Goal: Information Seeking & Learning: Learn about a topic

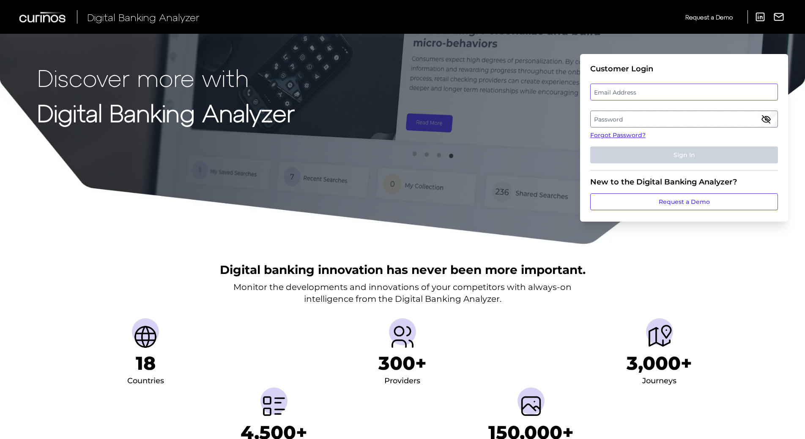
drag, startPoint x: 636, startPoint y: 84, endPoint x: 632, endPoint y: 90, distance: 7.4
click at [632, 90] on div "Email Address" at bounding box center [684, 92] width 188 height 17
click at [632, 90] on label "Email Address" at bounding box center [683, 92] width 186 height 15
click at [632, 90] on input "email" at bounding box center [684, 92] width 188 height 17
type input "[EMAIL_ADDRESS][DOMAIN_NAME]"
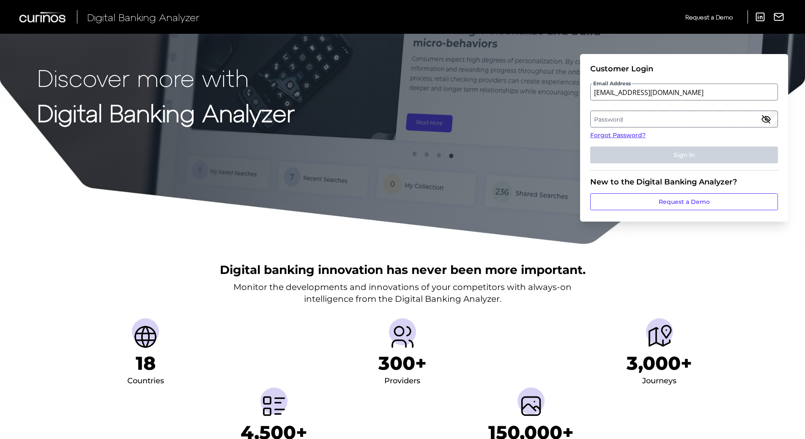
click at [640, 120] on label "Password" at bounding box center [683, 119] width 186 height 15
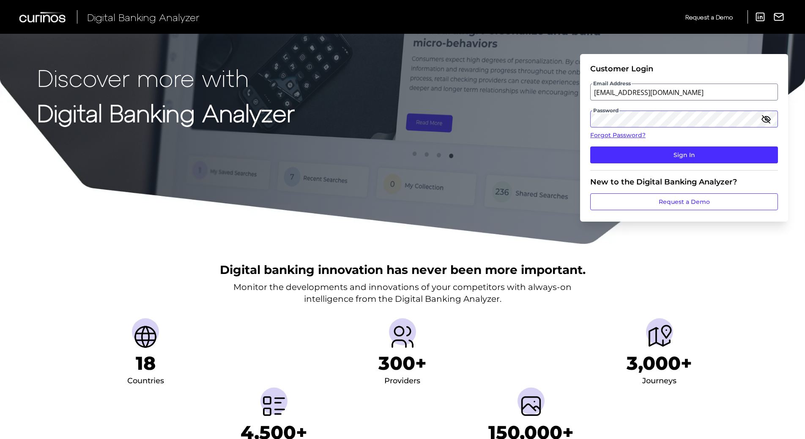
click at [590, 147] on button "Sign In" at bounding box center [684, 155] width 188 height 17
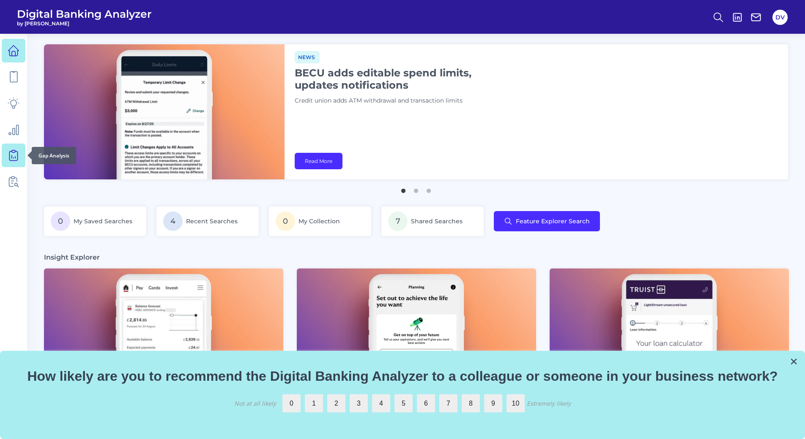
click at [15, 165] on link at bounding box center [14, 156] width 24 height 24
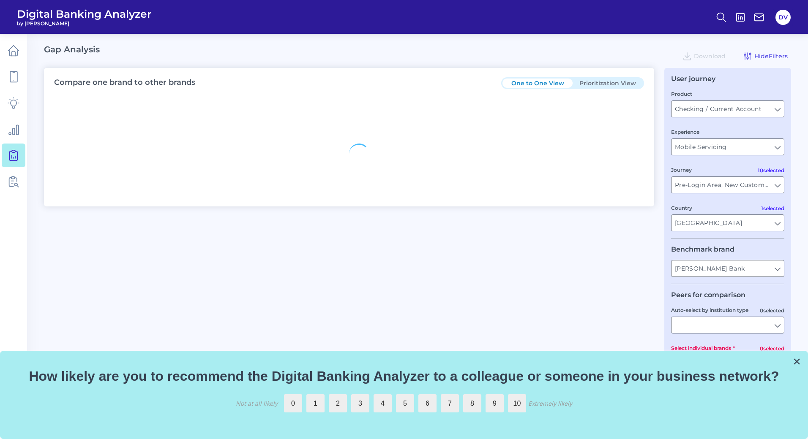
type input "All Countries"
type input "All Journeys"
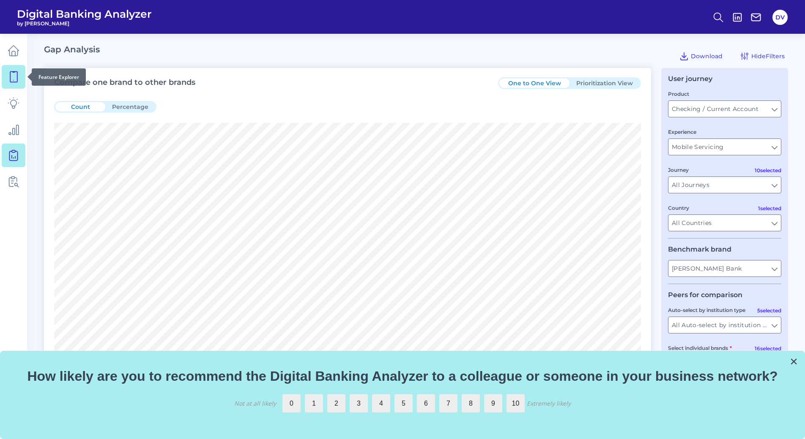
click at [16, 81] on icon at bounding box center [14, 77] width 12 height 12
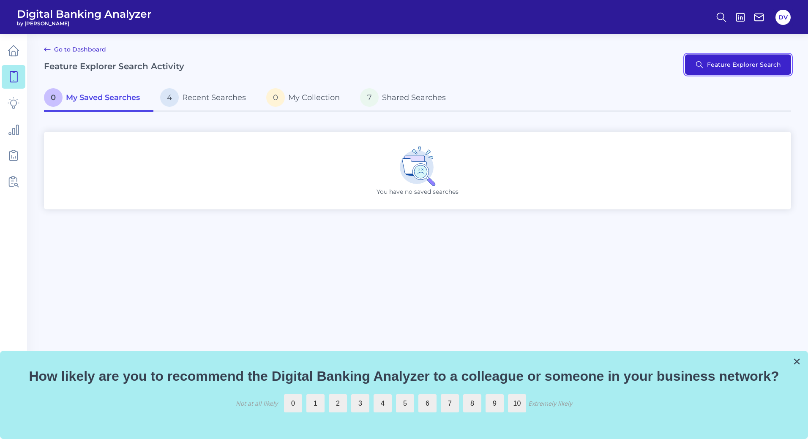
click at [731, 70] on button "Feature Explorer Search" at bounding box center [738, 65] width 106 height 20
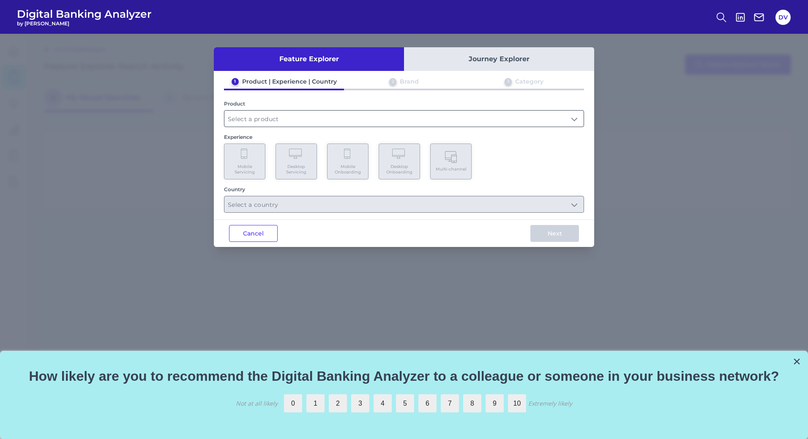
click at [337, 118] on input "text" at bounding box center [403, 119] width 359 height 16
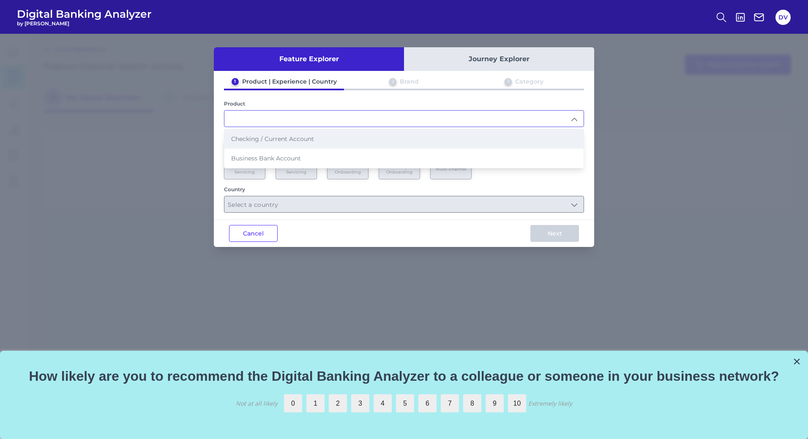
click at [289, 137] on span "Checking / Current Account" at bounding box center [272, 139] width 83 height 8
type input "Checking / Current Account"
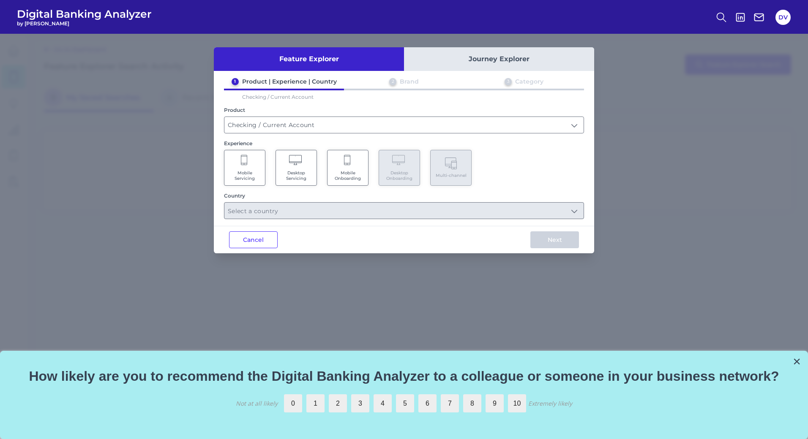
click at [298, 178] on span "Desktop Servicing" at bounding box center [296, 175] width 32 height 11
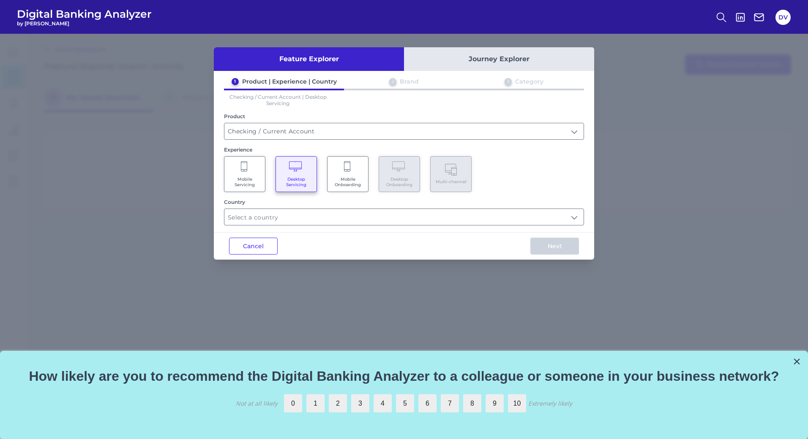
click at [240, 175] on Servicing "Mobile Servicing" at bounding box center [244, 174] width 41 height 36
click at [289, 170] on icon at bounding box center [296, 167] width 15 height 12
click at [250, 185] on span "Mobile Servicing" at bounding box center [245, 182] width 32 height 11
click at [278, 220] on input "text" at bounding box center [403, 217] width 359 height 16
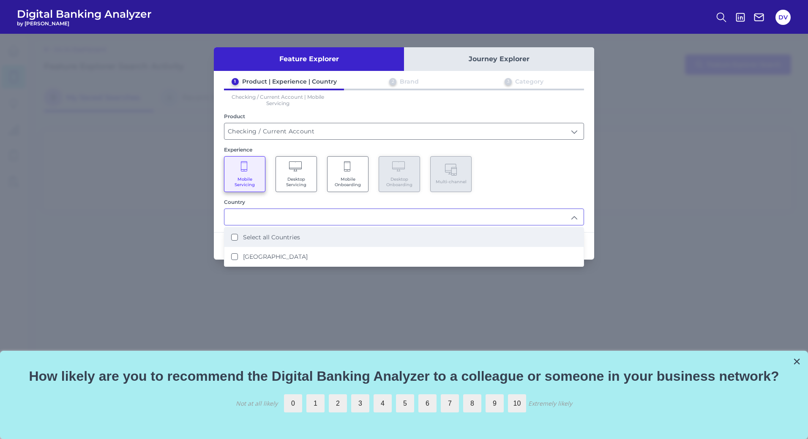
click at [265, 231] on li "Select all Countries" at bounding box center [403, 237] width 359 height 19
type input "Select all Countries"
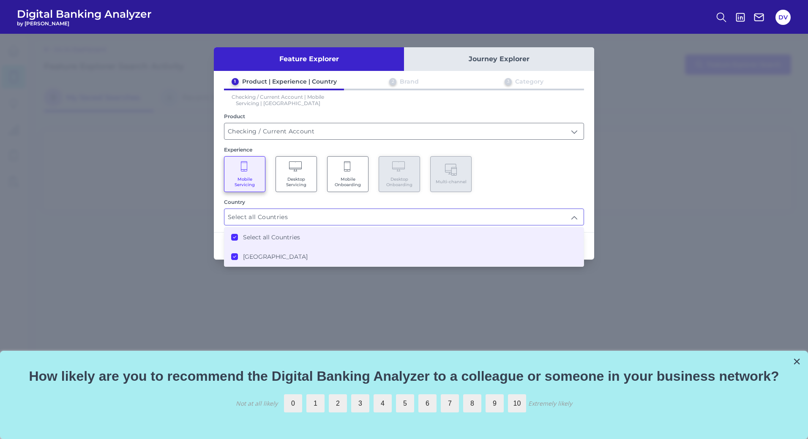
click at [590, 175] on div "1 Product | Experience | Country 2 Brand 3 Category Checking / Current Account …" at bounding box center [404, 152] width 380 height 148
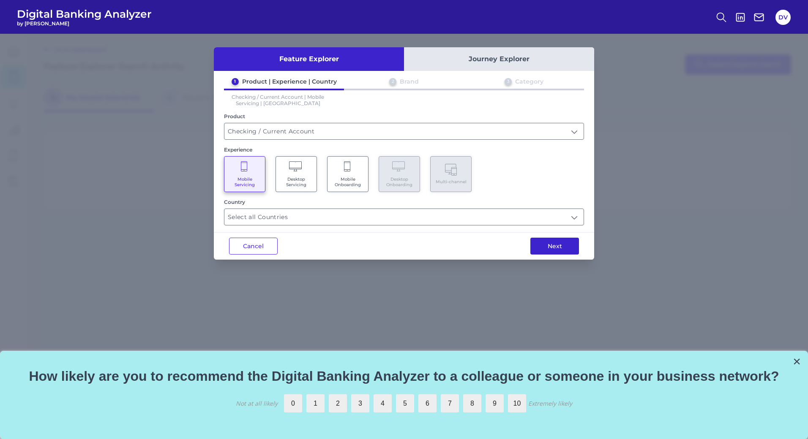
click at [548, 251] on button "Next" at bounding box center [554, 246] width 49 height 17
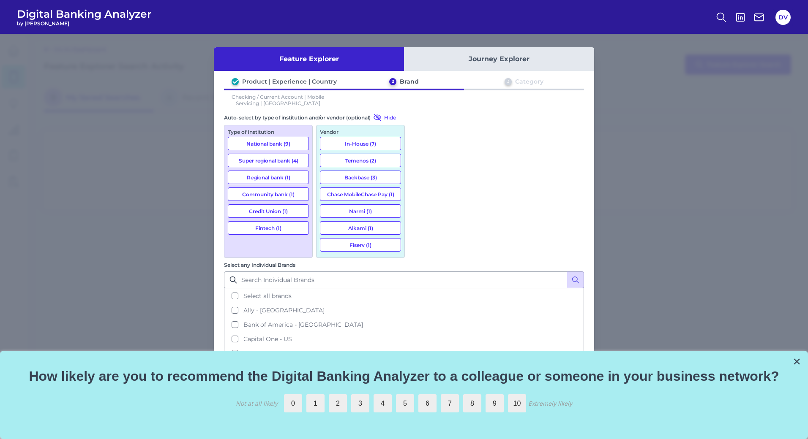
click at [352, 179] on button "Backbase (3)" at bounding box center [360, 178] width 81 height 14
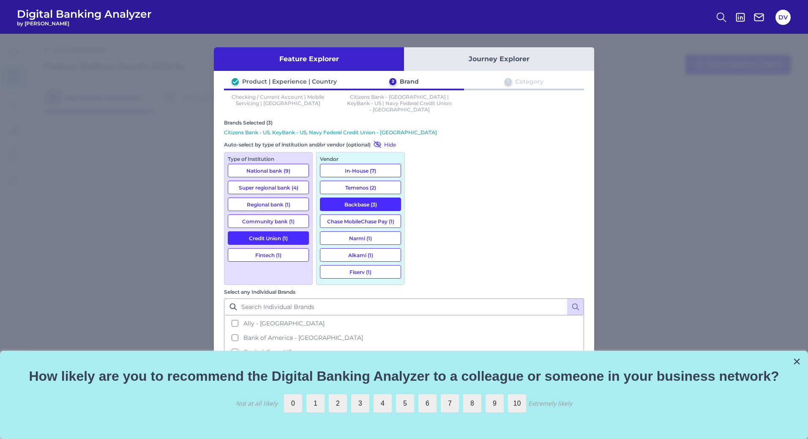
scroll to position [14, 0]
click at [371, 199] on button "Backbase (3)" at bounding box center [360, 205] width 81 height 14
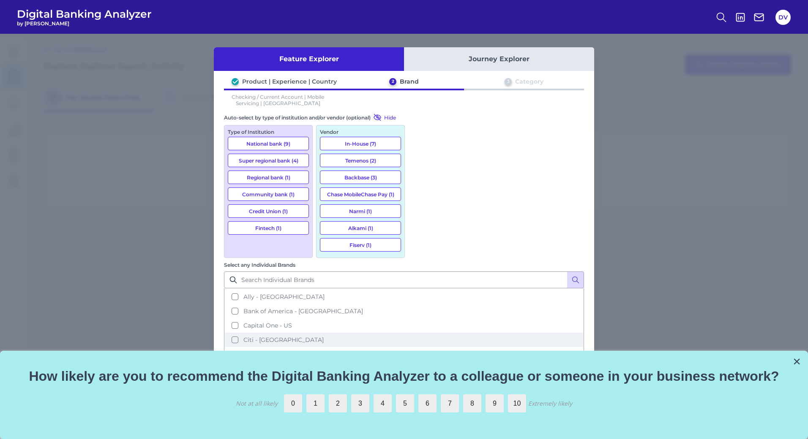
click at [418, 333] on button "Citi - [GEOGRAPHIC_DATA]" at bounding box center [404, 340] width 358 height 14
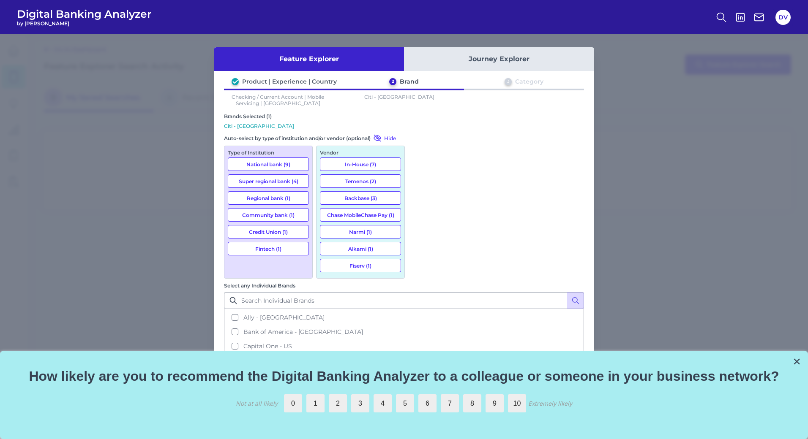
click at [420, 354] on button "Citi - [GEOGRAPHIC_DATA]" at bounding box center [404, 361] width 358 height 14
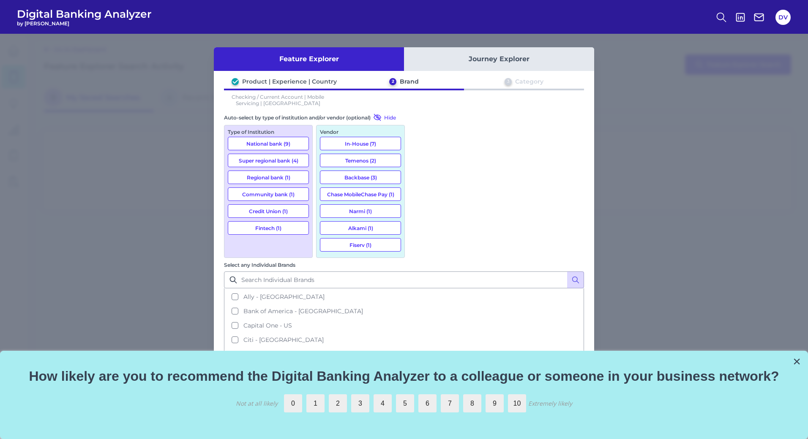
click at [368, 162] on button "Temenos (2)" at bounding box center [360, 161] width 81 height 14
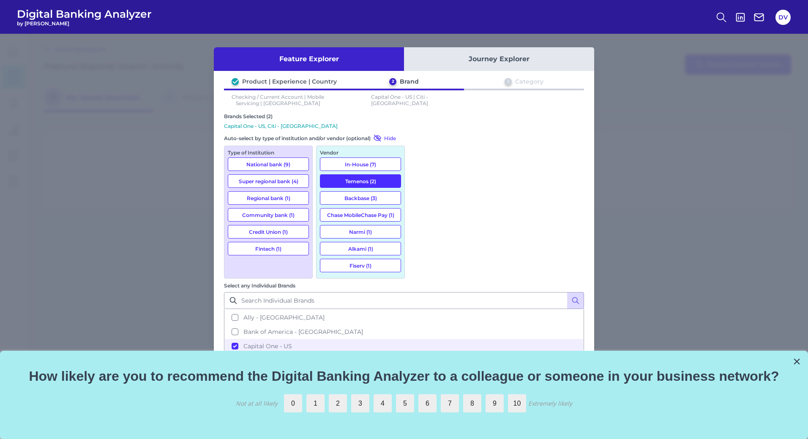
click at [357, 248] on button "Alkami (1)" at bounding box center [360, 249] width 81 height 14
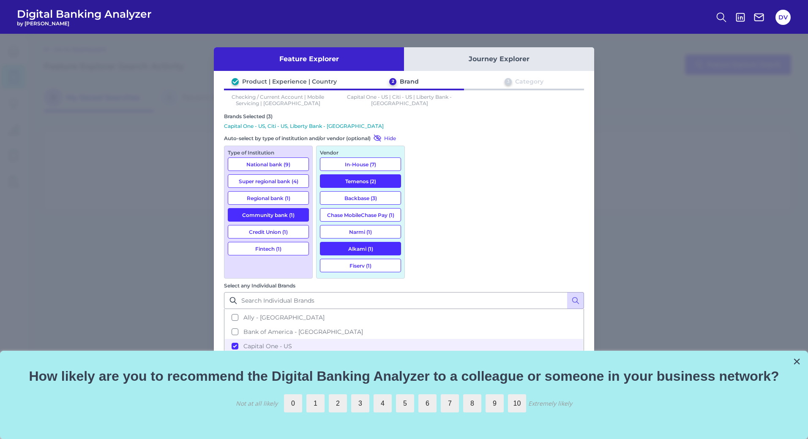
click at [361, 183] on button "Temenos (2)" at bounding box center [360, 182] width 81 height 14
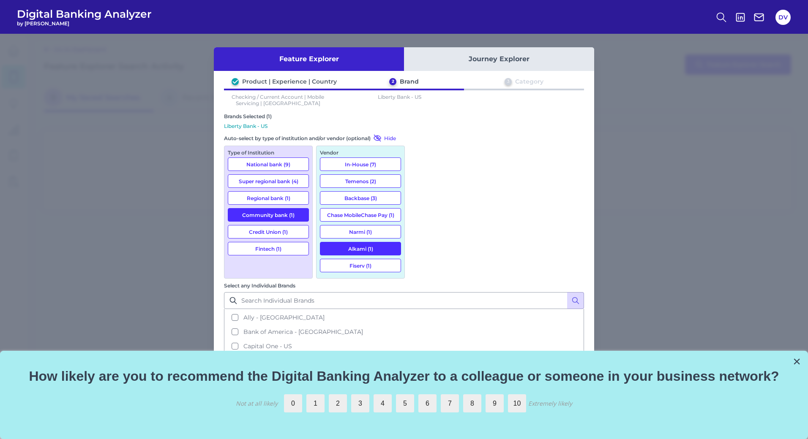
click at [360, 236] on button "Narmi (1)" at bounding box center [360, 232] width 81 height 14
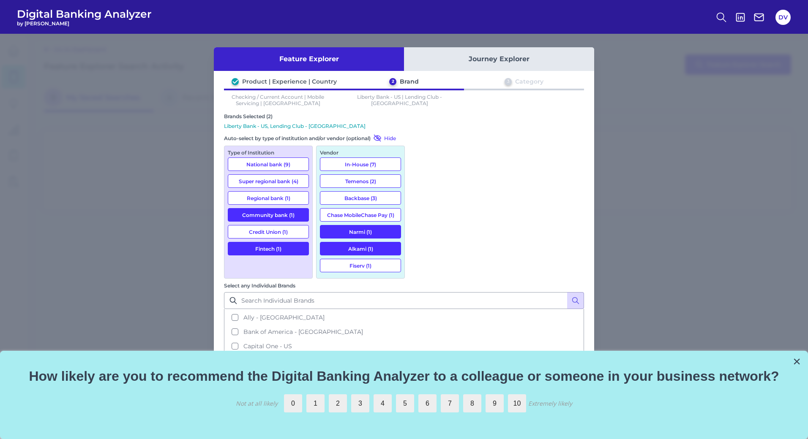
click at [373, 250] on button "Alkami (1)" at bounding box center [360, 249] width 81 height 14
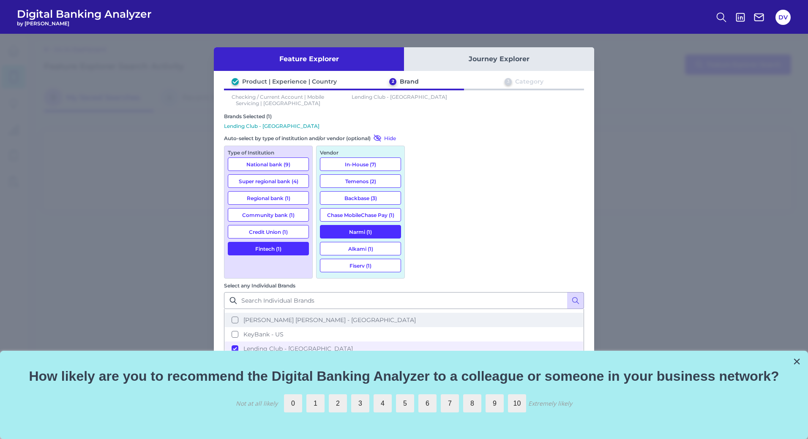
scroll to position [83, 0]
